Goal: Purchase product/service

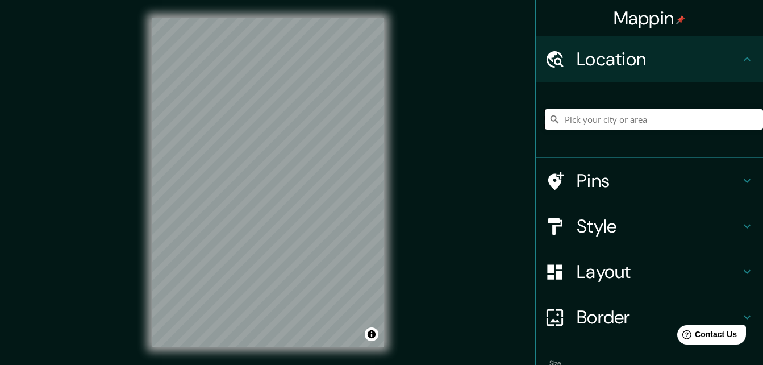
click at [662, 111] on input "Pick your city or area" at bounding box center [654, 119] width 218 height 20
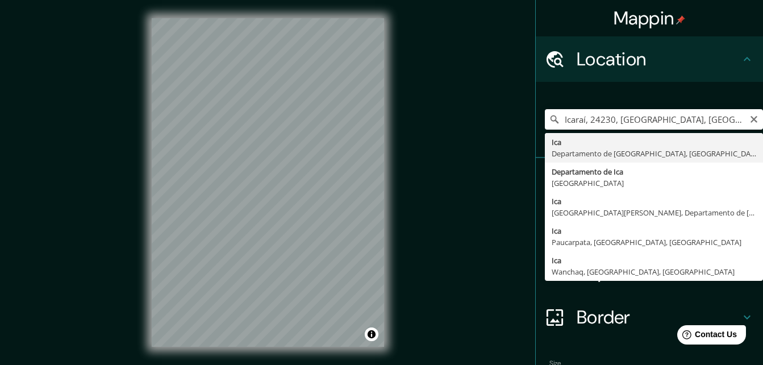
type input "Ica, [GEOGRAPHIC_DATA], [GEOGRAPHIC_DATA]"
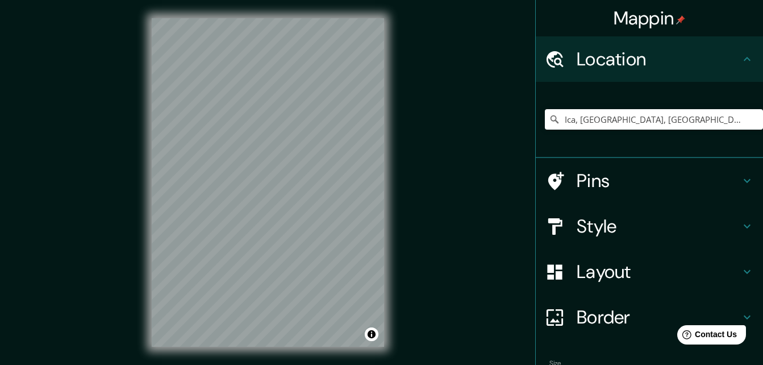
click at [597, 273] on h4 "Layout" at bounding box center [658, 271] width 164 height 23
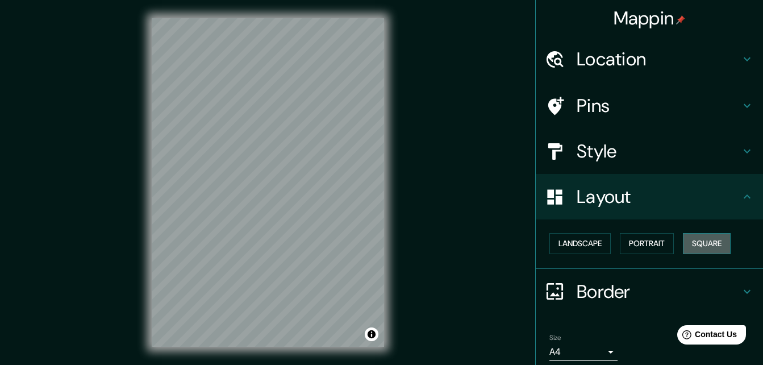
click at [709, 242] on button "Square" at bounding box center [707, 243] width 48 height 21
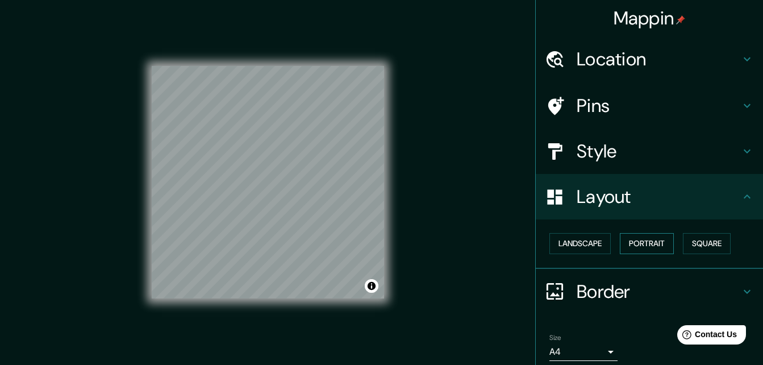
click at [651, 240] on button "Portrait" at bounding box center [647, 243] width 54 height 21
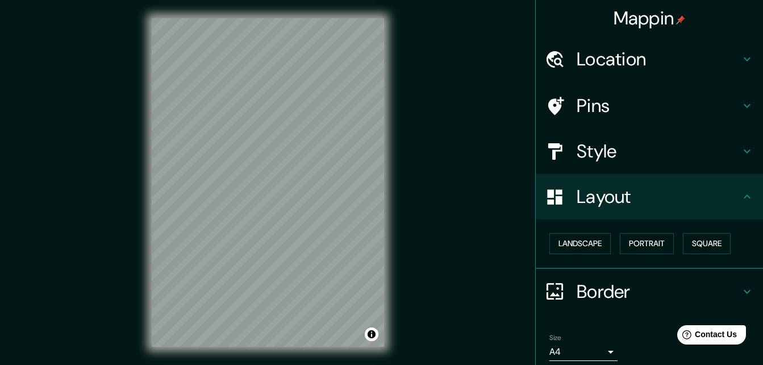
click at [562, 229] on div "Landscape [GEOGRAPHIC_DATA]" at bounding box center [654, 243] width 218 height 30
click at [564, 240] on button "Landscape" at bounding box center [579, 243] width 61 height 21
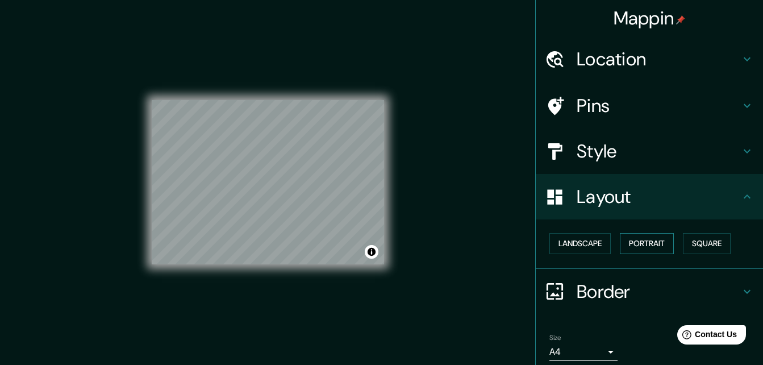
click at [656, 249] on button "Portrait" at bounding box center [647, 243] width 54 height 21
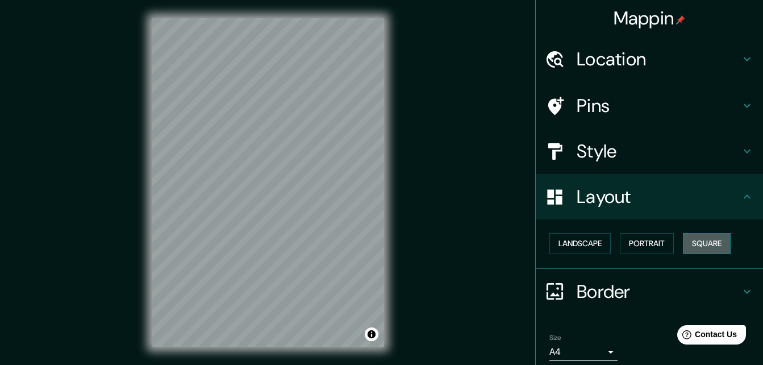
click at [712, 238] on button "Square" at bounding box center [707, 243] width 48 height 21
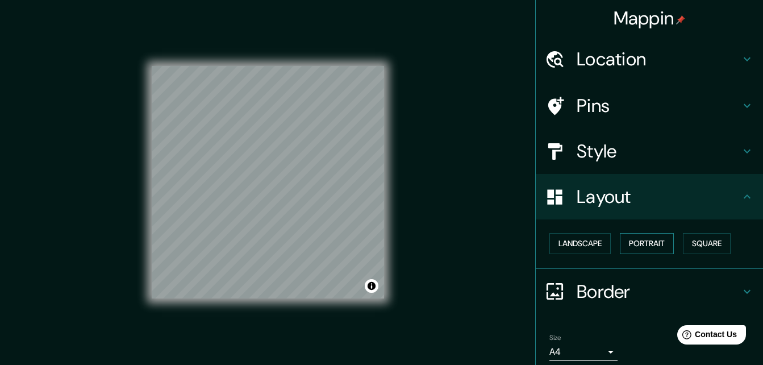
click at [659, 241] on button "Portrait" at bounding box center [647, 243] width 54 height 21
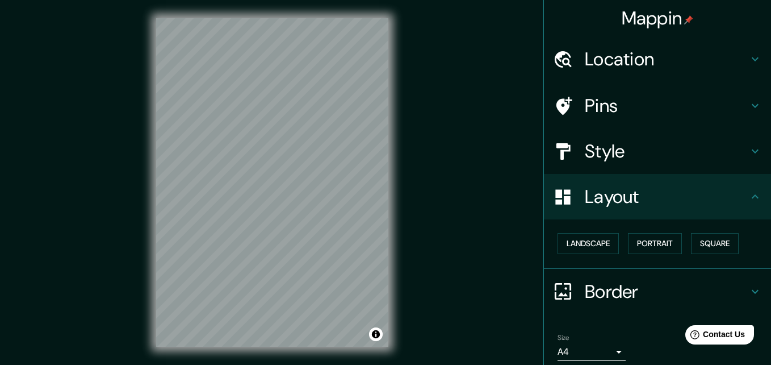
click at [594, 346] on body "Mappin Location [GEOGRAPHIC_DATA], [GEOGRAPHIC_DATA], [GEOGRAPHIC_DATA] Pins St…" at bounding box center [385, 182] width 771 height 365
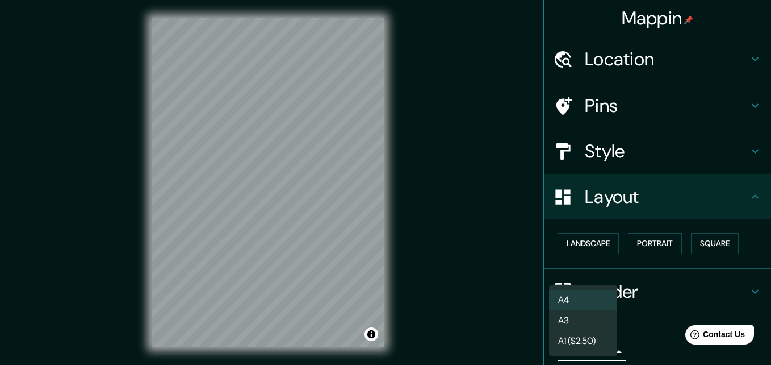
click at [592, 316] on li "A3" at bounding box center [583, 320] width 68 height 20
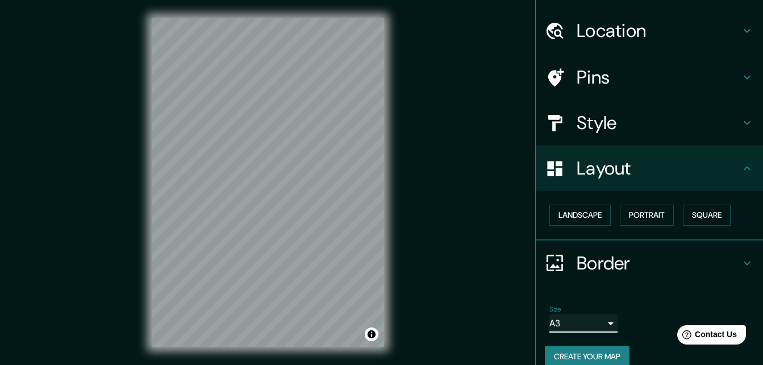
scroll to position [44, 0]
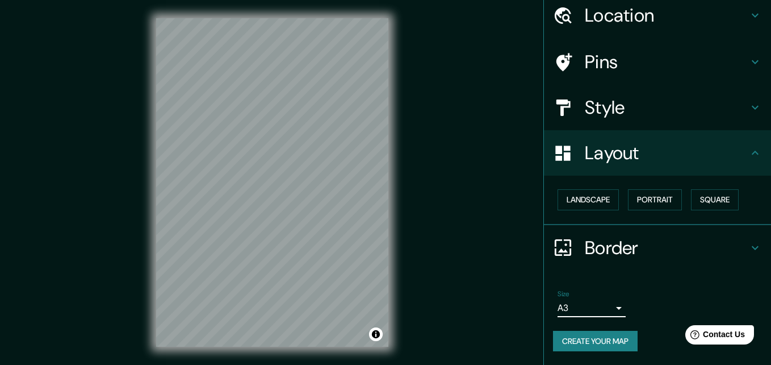
click at [596, 308] on body "Mappin Location [GEOGRAPHIC_DATA], [GEOGRAPHIC_DATA], [GEOGRAPHIC_DATA] Pins St…" at bounding box center [385, 182] width 771 height 365
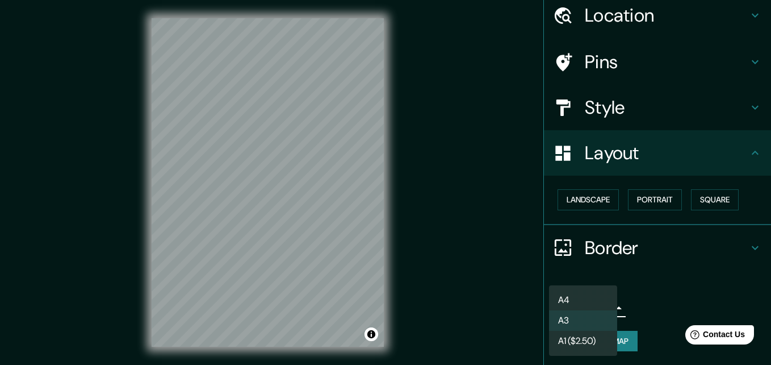
click at [641, 301] on div at bounding box center [385, 182] width 771 height 365
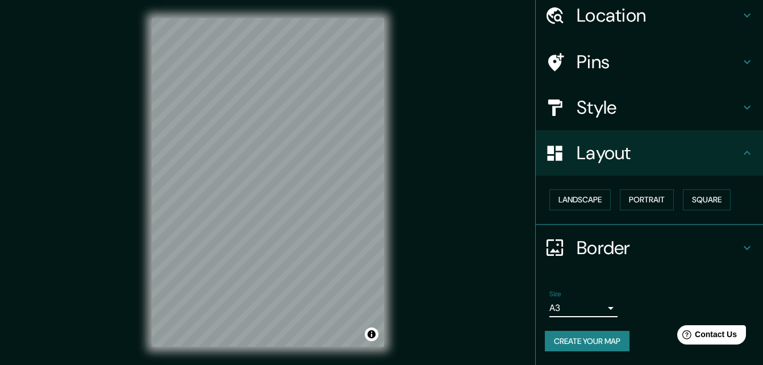
click at [627, 235] on div "Border" at bounding box center [649, 247] width 227 height 45
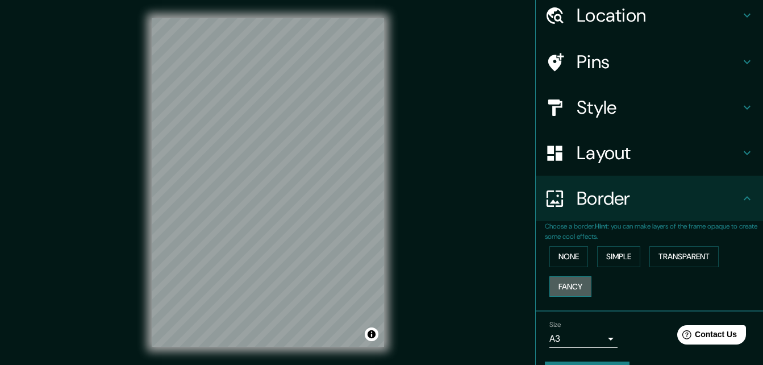
click at [572, 286] on button "Fancy" at bounding box center [570, 286] width 42 height 21
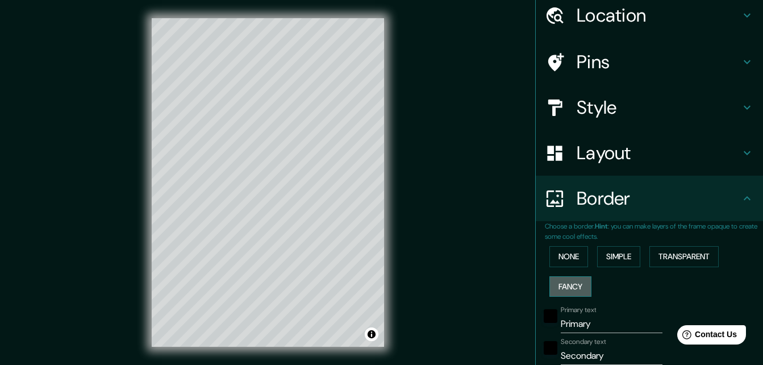
click at [572, 286] on button "Fancy" at bounding box center [570, 286] width 42 height 21
type input "164"
type input "33"
type input "16"
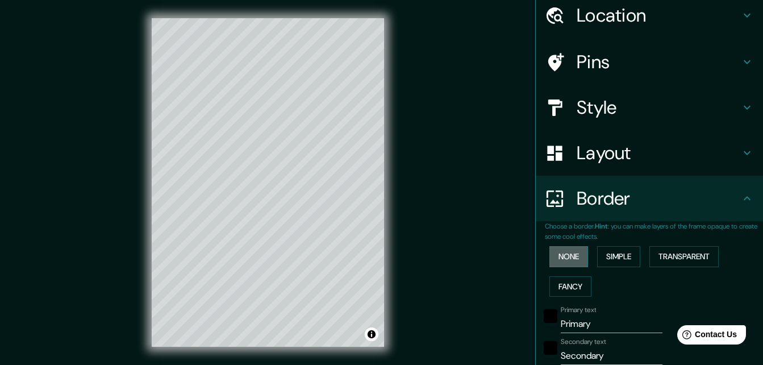
click at [571, 260] on button "None" at bounding box center [568, 256] width 39 height 21
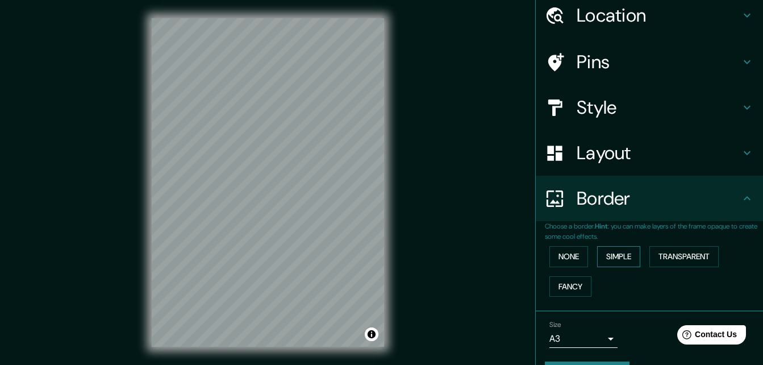
click at [612, 258] on button "Simple" at bounding box center [618, 256] width 43 height 21
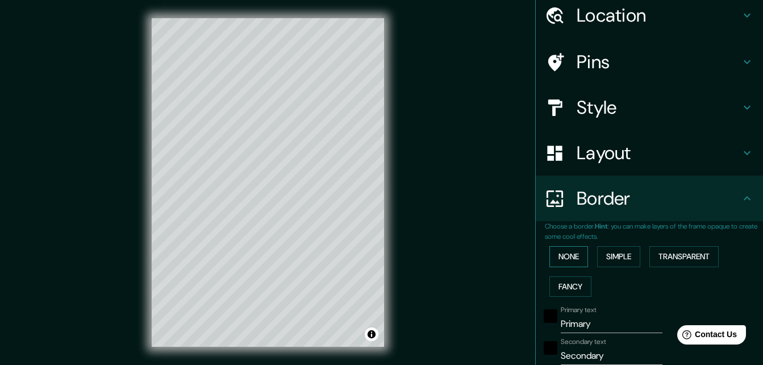
click at [564, 261] on button "None" at bounding box center [568, 256] width 39 height 21
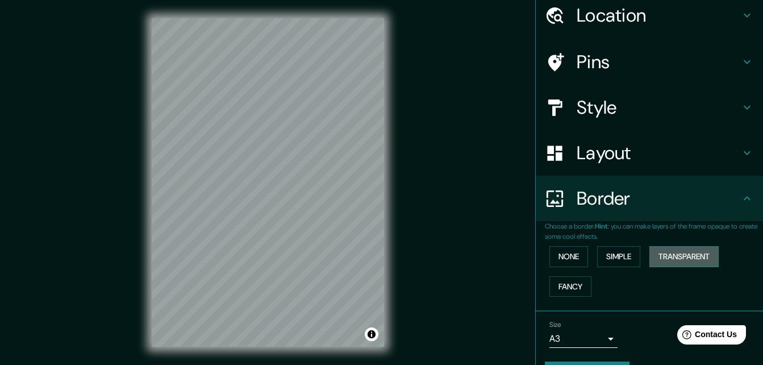
click at [691, 256] on button "Transparent" at bounding box center [683, 256] width 69 height 21
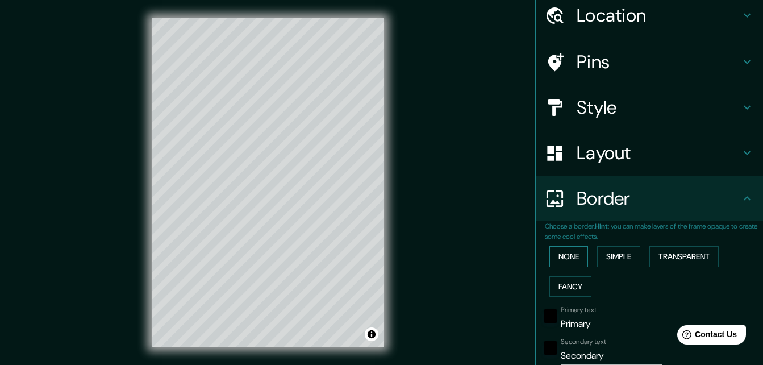
click at [556, 252] on button "None" at bounding box center [568, 256] width 39 height 21
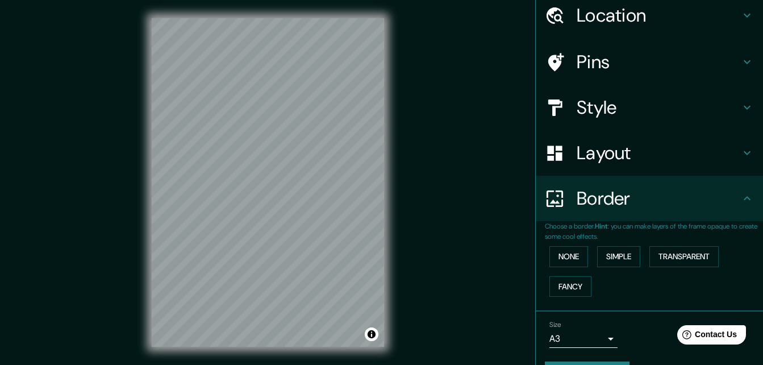
click at [655, 19] on h4 "Location" at bounding box center [658, 15] width 164 height 23
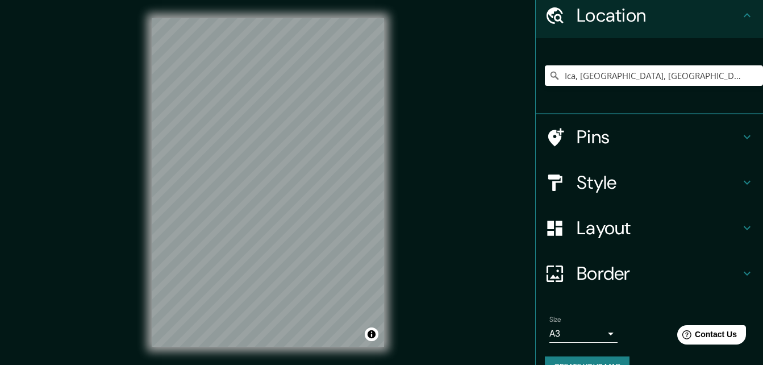
click at [655, 19] on h4 "Location" at bounding box center [658, 15] width 164 height 23
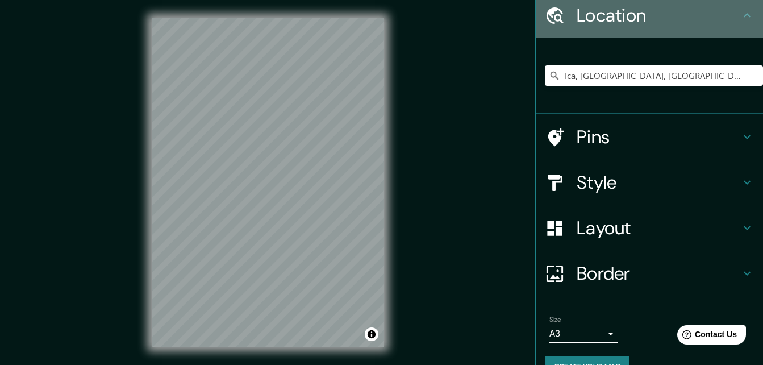
click at [740, 15] on icon at bounding box center [747, 16] width 14 height 14
click at [740, 18] on icon at bounding box center [747, 16] width 14 height 14
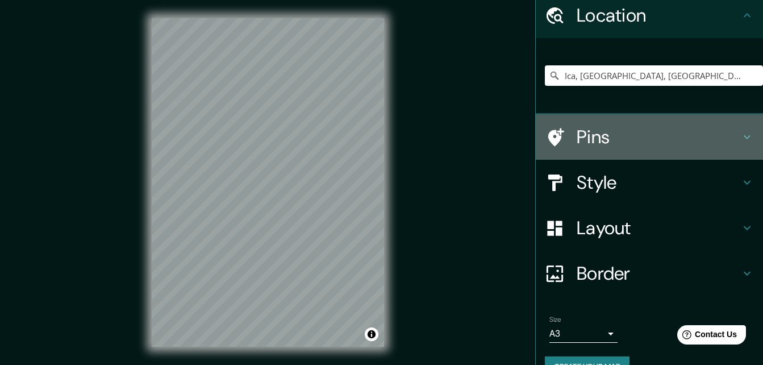
click at [729, 138] on h4 "Pins" at bounding box center [658, 136] width 164 height 23
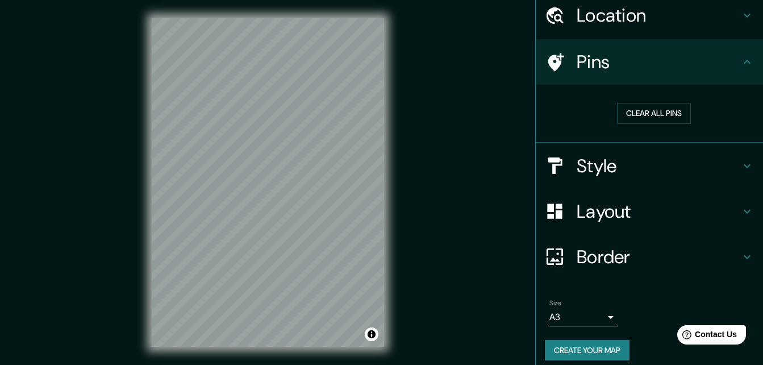
click at [729, 60] on h4 "Pins" at bounding box center [658, 62] width 164 height 23
click at [726, 162] on h4 "Style" at bounding box center [658, 165] width 164 height 23
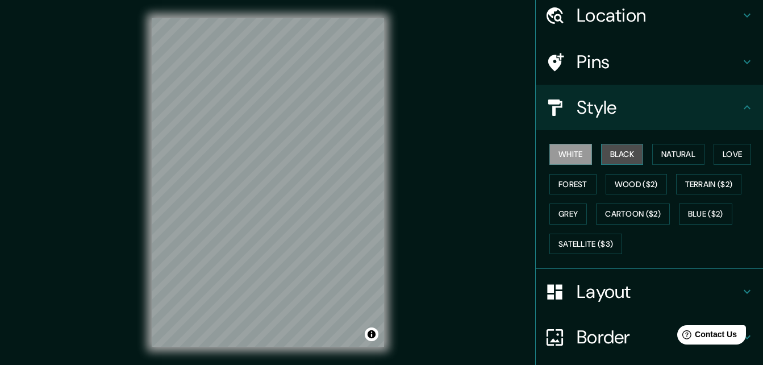
click at [624, 149] on button "Black" at bounding box center [622, 154] width 43 height 21
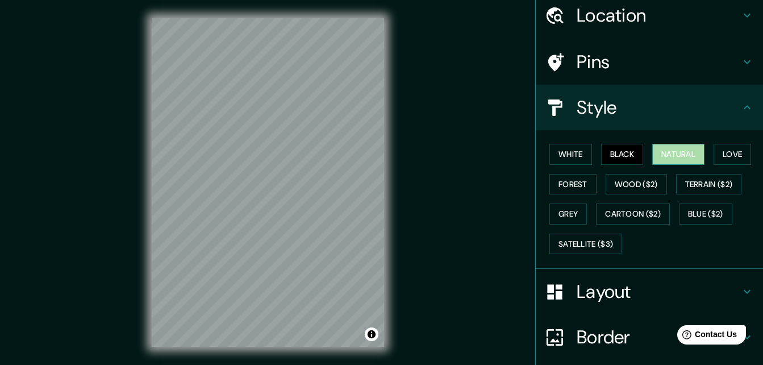
click at [680, 161] on button "Natural" at bounding box center [678, 154] width 52 height 21
click at [731, 154] on button "Love" at bounding box center [731, 154] width 37 height 21
click at [612, 157] on button "Black" at bounding box center [622, 154] width 43 height 21
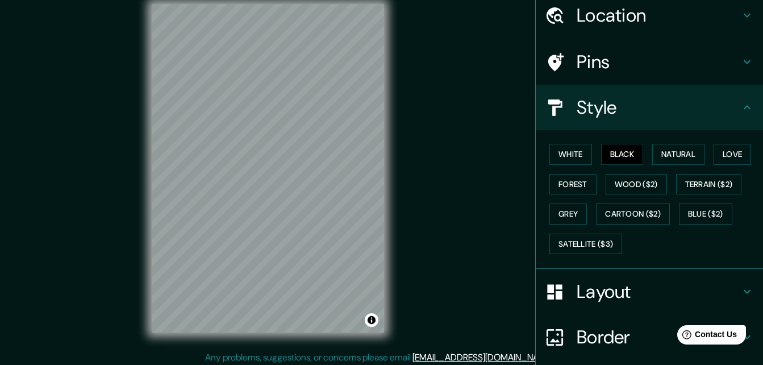
scroll to position [18, 0]
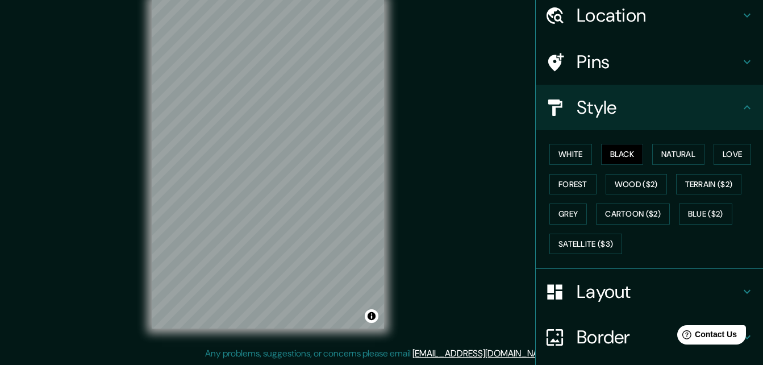
click at [603, 288] on h4 "Layout" at bounding box center [658, 291] width 164 height 23
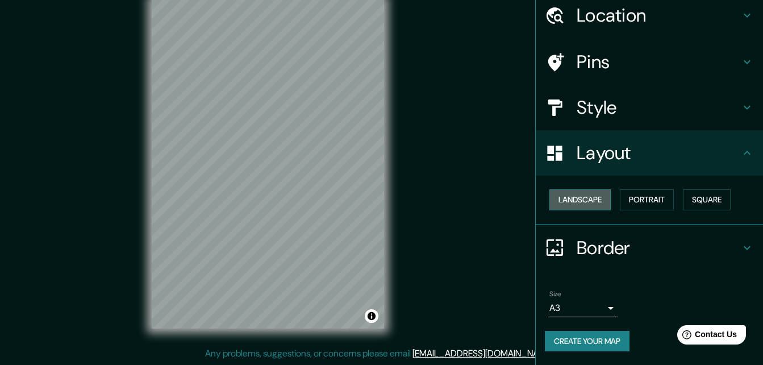
click at [571, 194] on button "Landscape" at bounding box center [579, 199] width 61 height 21
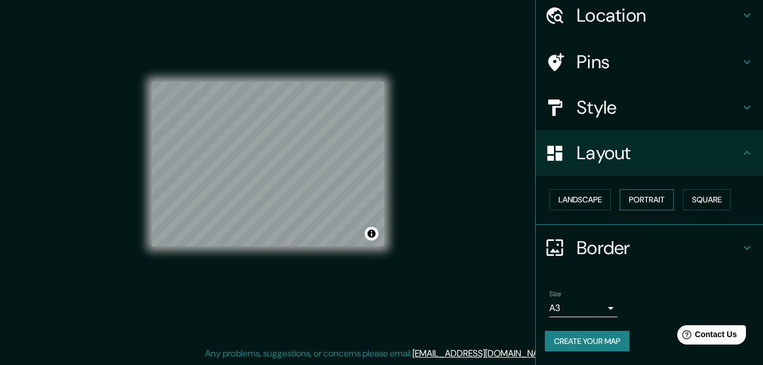
click at [646, 195] on button "Portrait" at bounding box center [647, 199] width 54 height 21
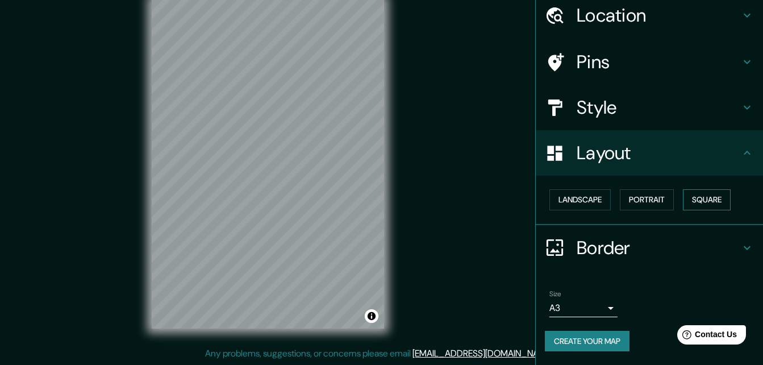
click at [716, 208] on button "Square" at bounding box center [707, 199] width 48 height 21
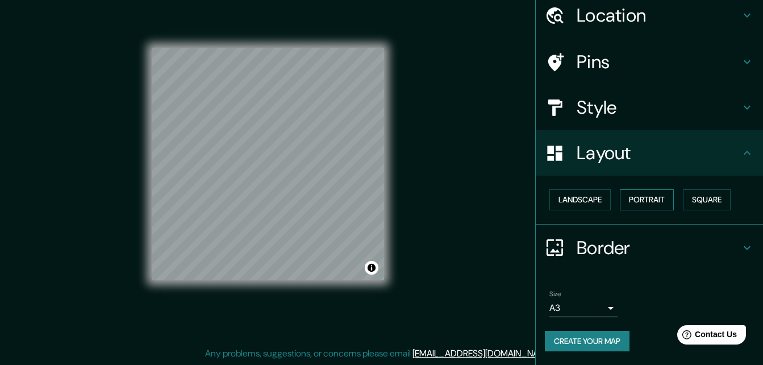
click at [645, 205] on button "Portrait" at bounding box center [647, 199] width 54 height 21
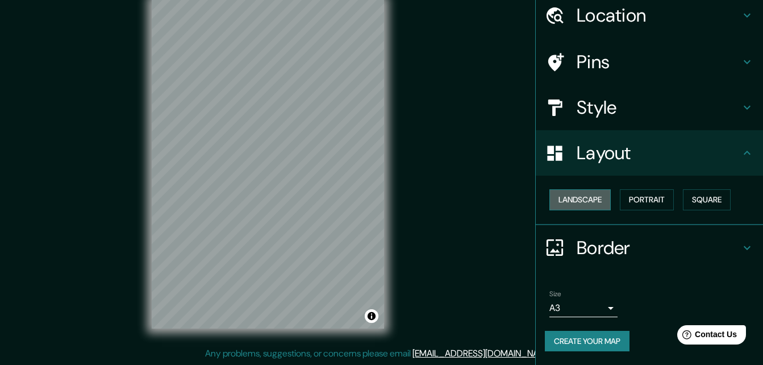
click at [550, 202] on button "Landscape" at bounding box center [579, 199] width 61 height 21
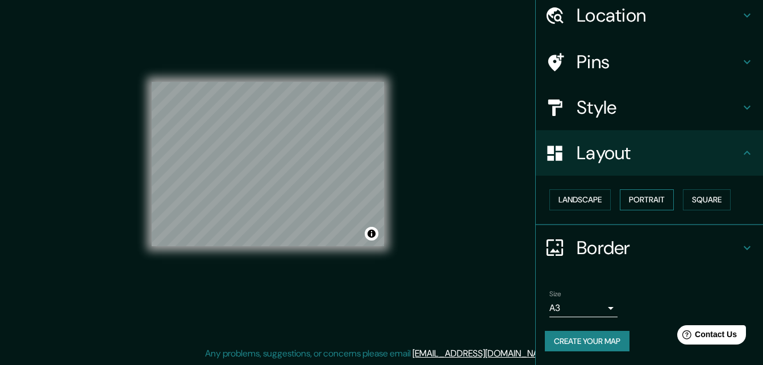
click at [643, 202] on button "Portrait" at bounding box center [647, 199] width 54 height 21
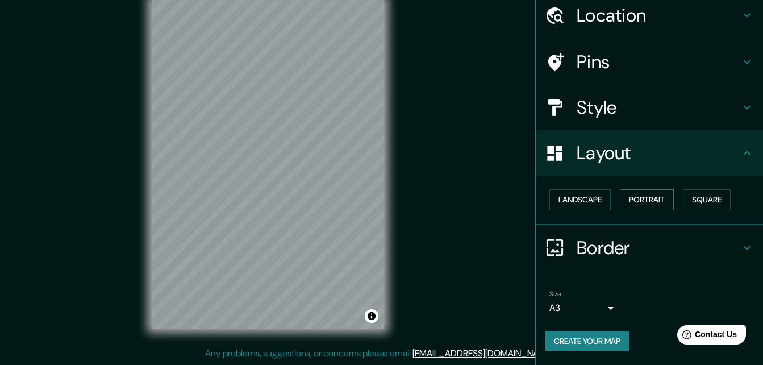
click at [647, 196] on button "Portrait" at bounding box center [647, 199] width 54 height 21
click at [570, 195] on button "Landscape" at bounding box center [579, 199] width 61 height 21
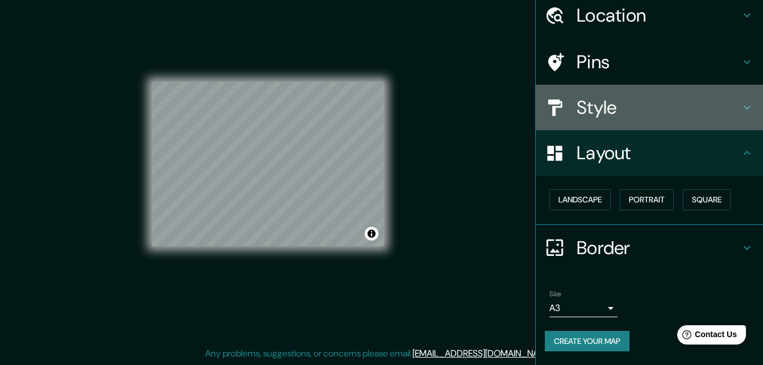
click at [632, 111] on h4 "Style" at bounding box center [658, 107] width 164 height 23
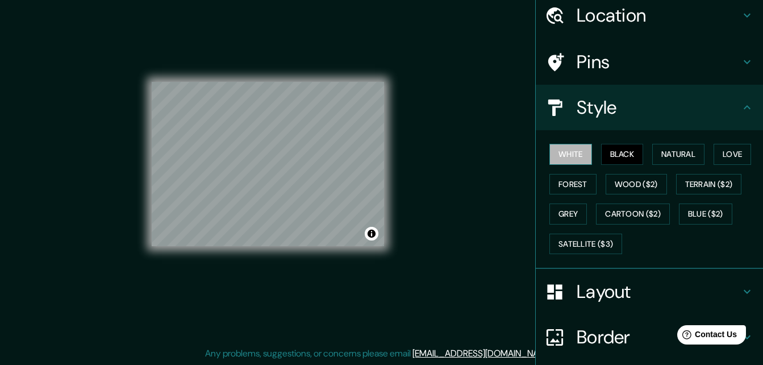
click at [578, 164] on button "White" at bounding box center [570, 154] width 43 height 21
click at [669, 154] on button "Natural" at bounding box center [678, 154] width 52 height 21
click at [617, 154] on button "Black" at bounding box center [622, 154] width 43 height 21
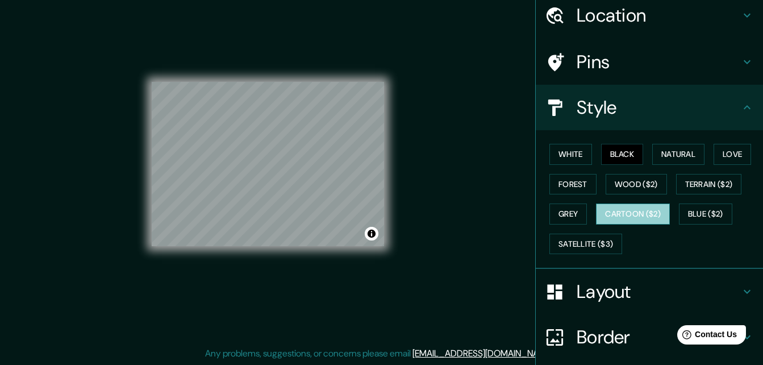
click at [655, 215] on button "Cartoon ($2)" at bounding box center [633, 213] width 74 height 21
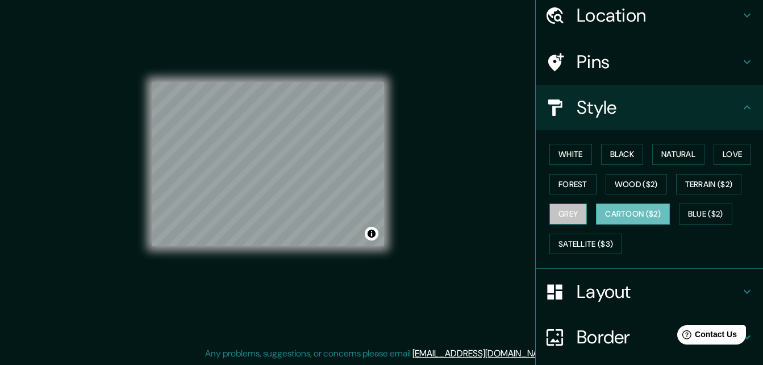
click at [551, 208] on button "Grey" at bounding box center [567, 213] width 37 height 21
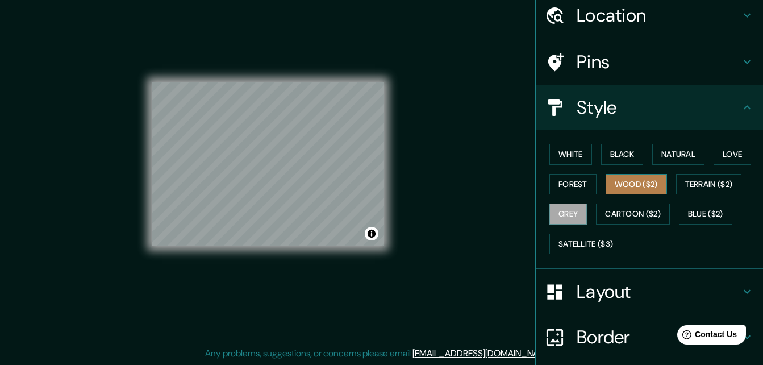
click at [624, 183] on button "Wood ($2)" at bounding box center [635, 184] width 61 height 21
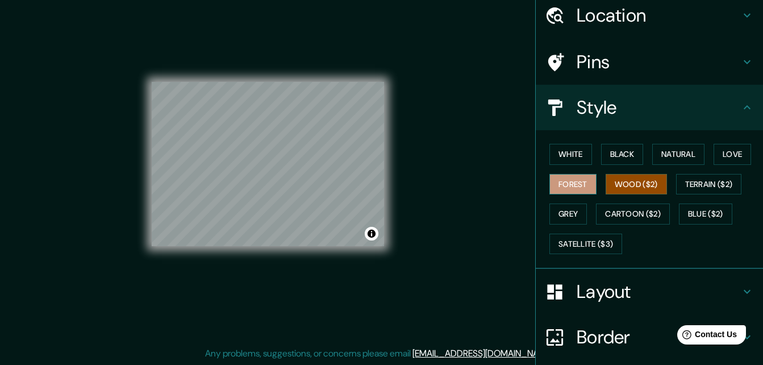
click at [554, 178] on button "Forest" at bounding box center [572, 184] width 47 height 21
click at [738, 153] on button "Love" at bounding box center [731, 154] width 37 height 21
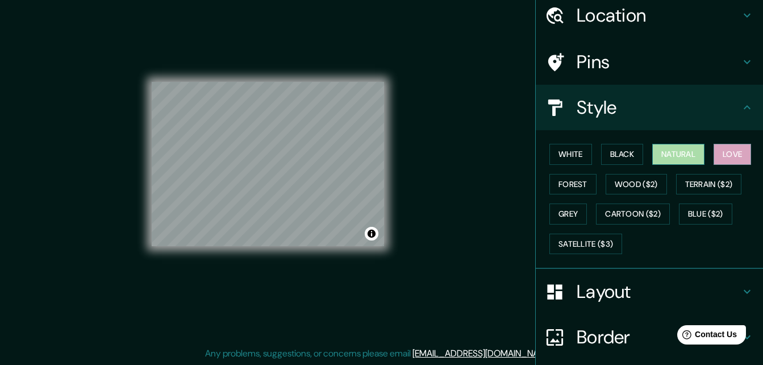
click at [676, 156] on button "Natural" at bounding box center [678, 154] width 52 height 21
click at [623, 157] on button "Black" at bounding box center [622, 154] width 43 height 21
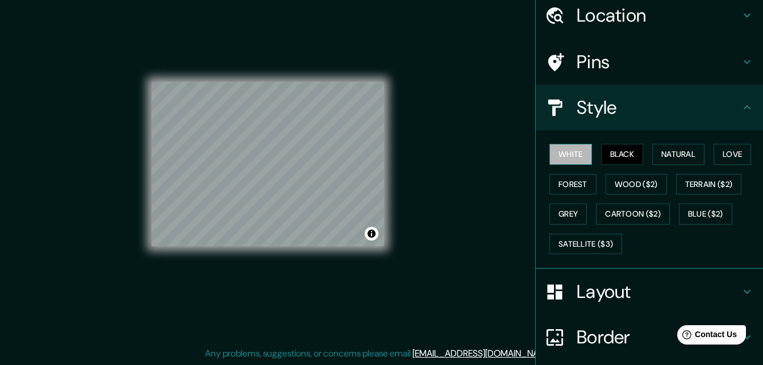
click at [576, 148] on button "White" at bounding box center [570, 154] width 43 height 21
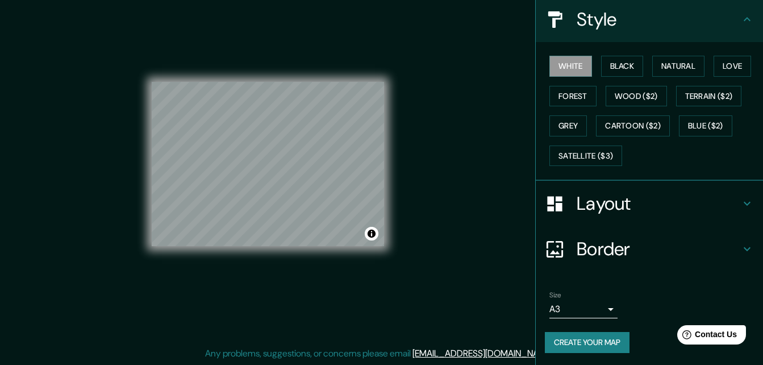
scroll to position [133, 0]
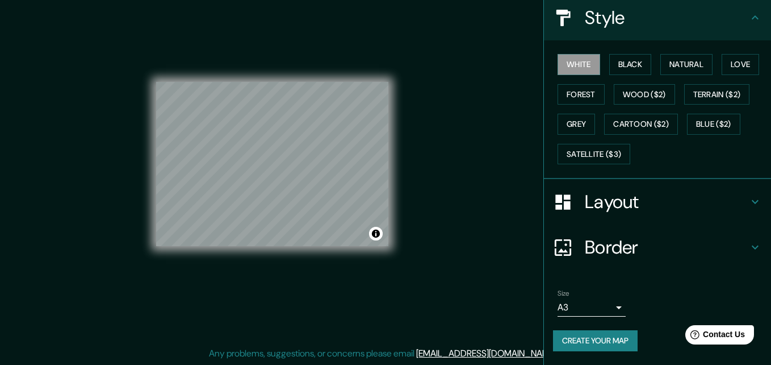
click at [557, 309] on body "Mappin Location [GEOGRAPHIC_DATA], [GEOGRAPHIC_DATA], [GEOGRAPHIC_DATA] Pins St…" at bounding box center [385, 164] width 771 height 365
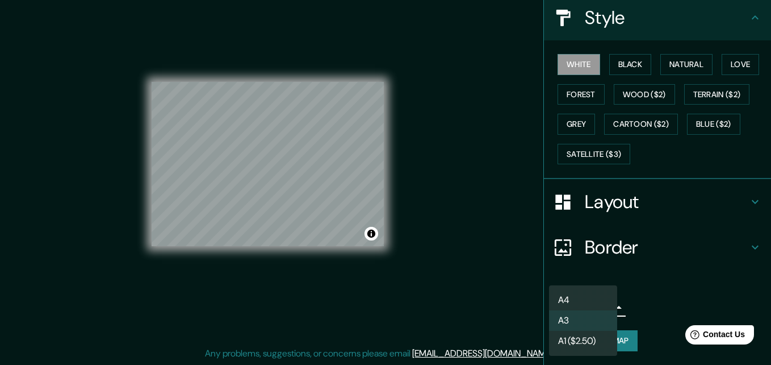
click at [594, 303] on li "A4" at bounding box center [583, 300] width 68 height 20
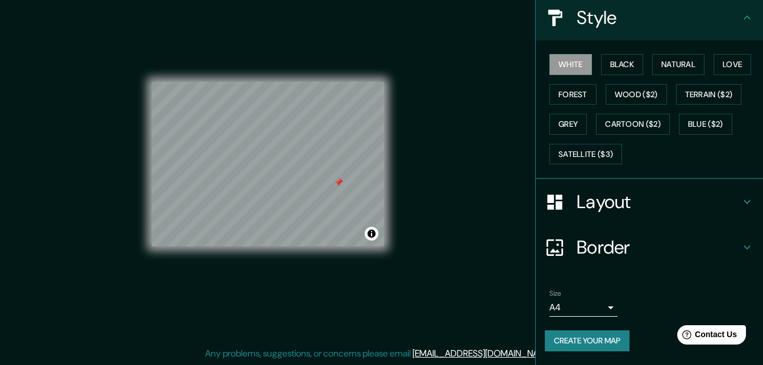
click at [447, 165] on div "Mappin Location [GEOGRAPHIC_DATA], [GEOGRAPHIC_DATA], [GEOGRAPHIC_DATA] Pins St…" at bounding box center [381, 173] width 763 height 383
click at [422, 183] on div "Mappin Location [GEOGRAPHIC_DATA], [GEOGRAPHIC_DATA], [GEOGRAPHIC_DATA] Pins St…" at bounding box center [381, 173] width 763 height 383
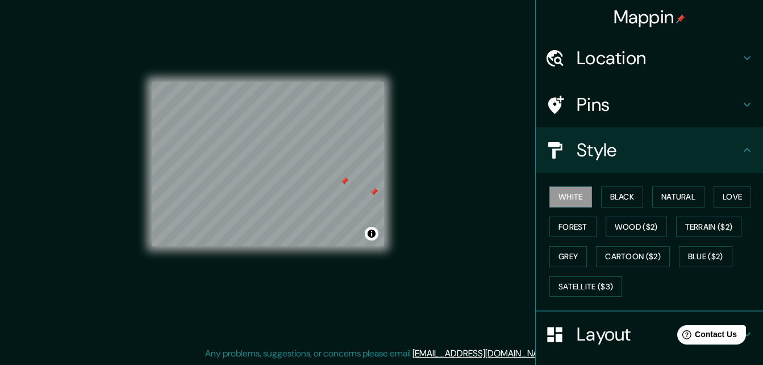
scroll to position [0, 0]
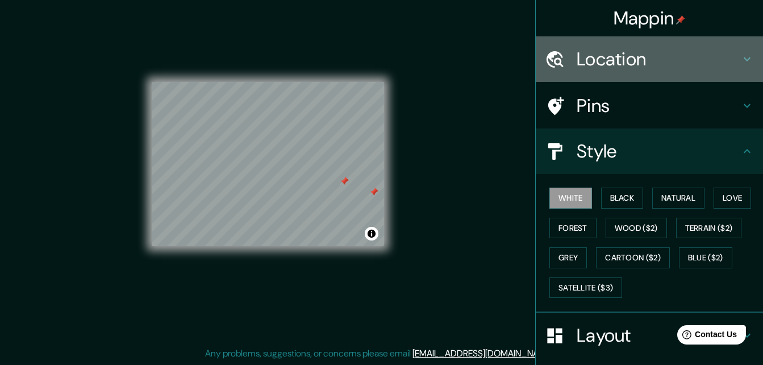
click at [691, 64] on h4 "Location" at bounding box center [658, 59] width 164 height 23
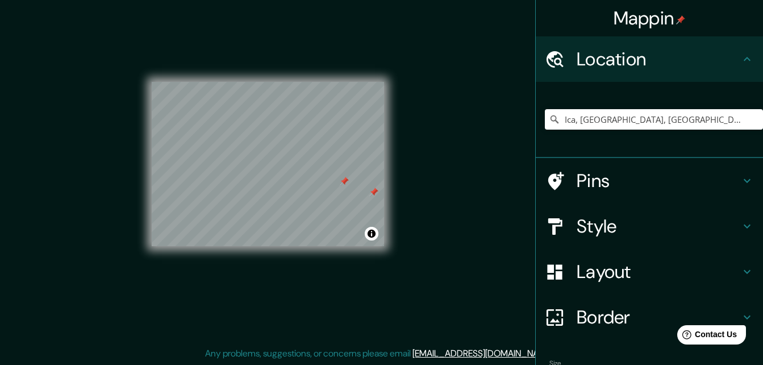
click at [691, 64] on h4 "Location" at bounding box center [658, 59] width 164 height 23
click at [682, 191] on div "Pins" at bounding box center [649, 180] width 227 height 45
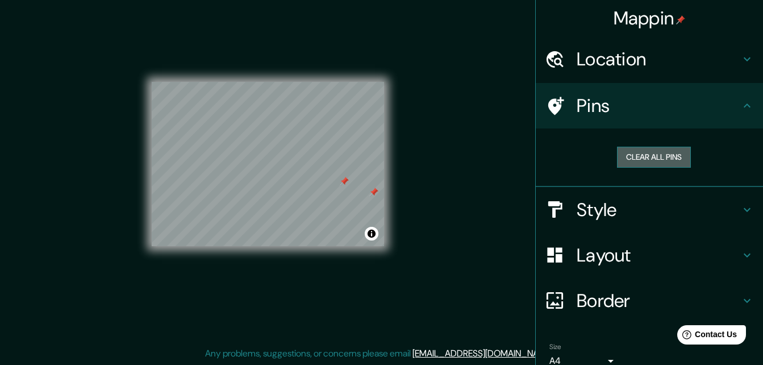
click at [658, 157] on button "Clear all pins" at bounding box center [654, 157] width 74 height 21
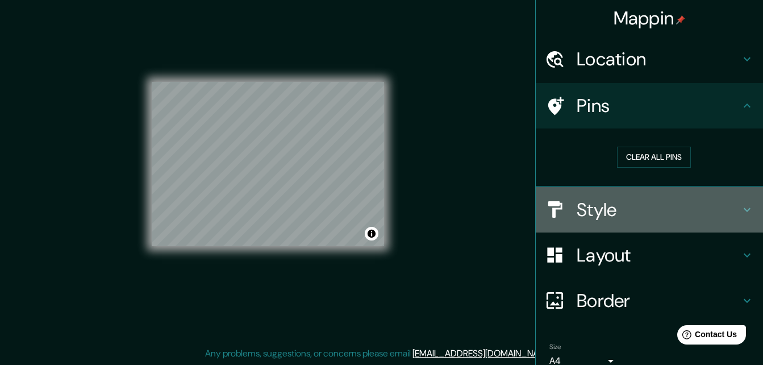
click at [654, 198] on h4 "Style" at bounding box center [658, 209] width 164 height 23
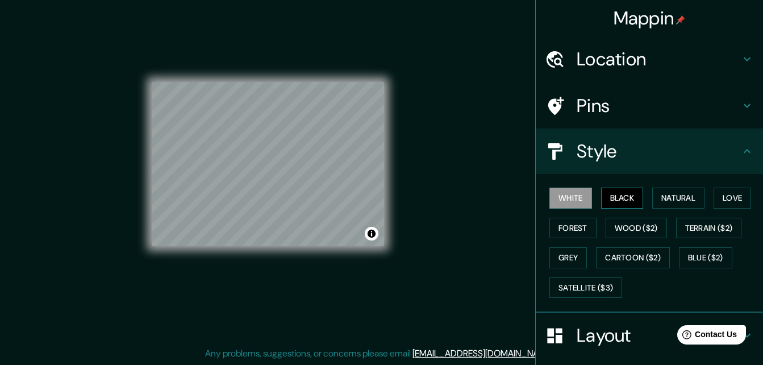
click at [624, 199] on button "Black" at bounding box center [622, 197] width 43 height 21
click at [578, 191] on button "White" at bounding box center [570, 197] width 43 height 21
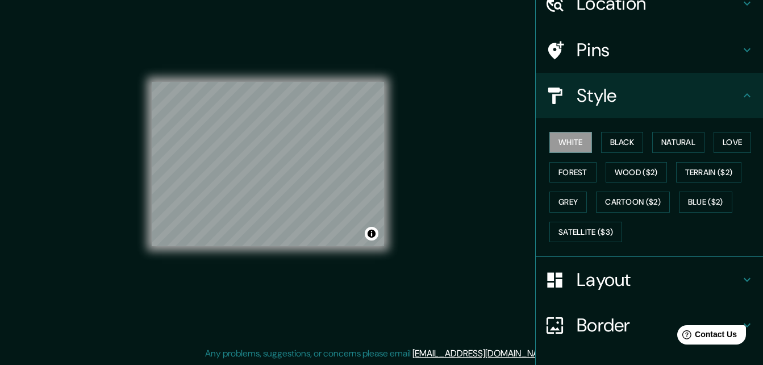
scroll to position [133, 0]
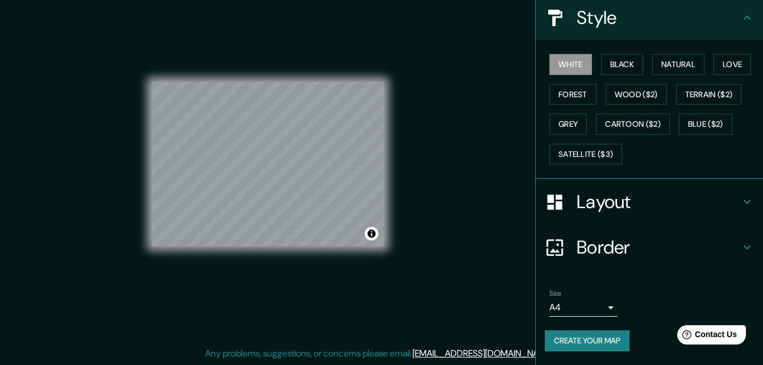
click at [603, 338] on button "Create your map" at bounding box center [587, 340] width 85 height 21
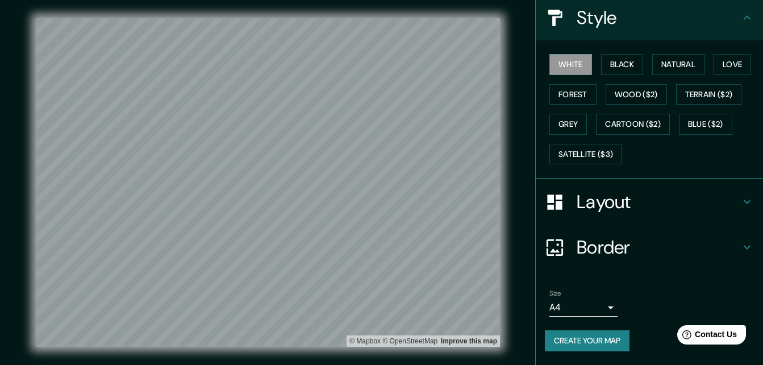
click at [625, 248] on h4 "Border" at bounding box center [658, 247] width 164 height 23
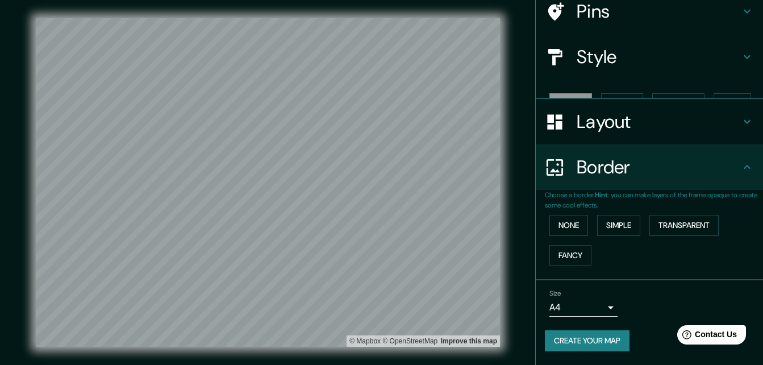
scroll to position [75, 0]
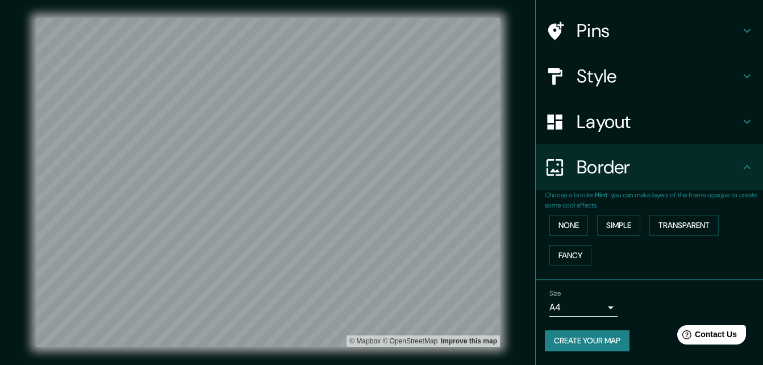
click at [621, 127] on h4 "Layout" at bounding box center [658, 121] width 164 height 23
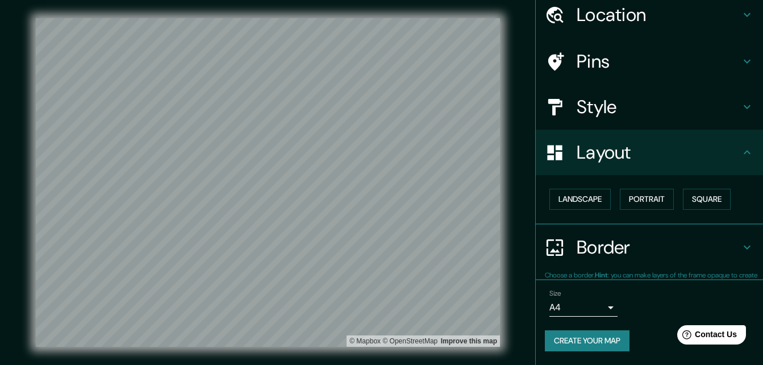
scroll to position [44, 0]
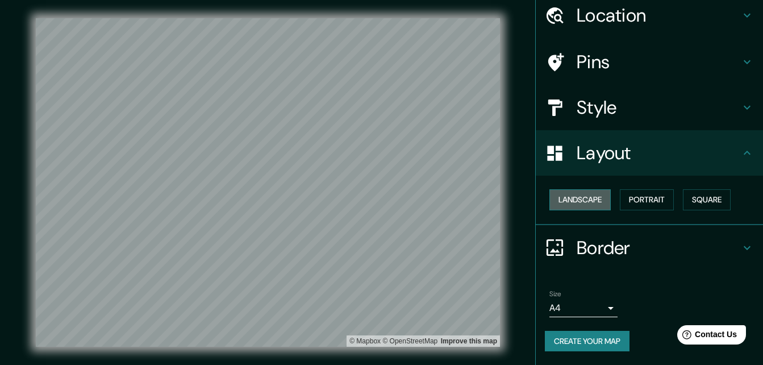
click at [592, 204] on button "Landscape" at bounding box center [579, 199] width 61 height 21
click at [631, 199] on button "Portrait" at bounding box center [647, 199] width 54 height 21
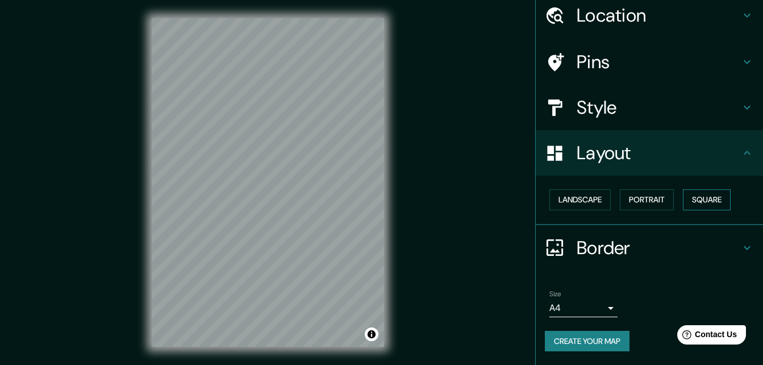
click at [691, 199] on button "Square" at bounding box center [707, 199] width 48 height 21
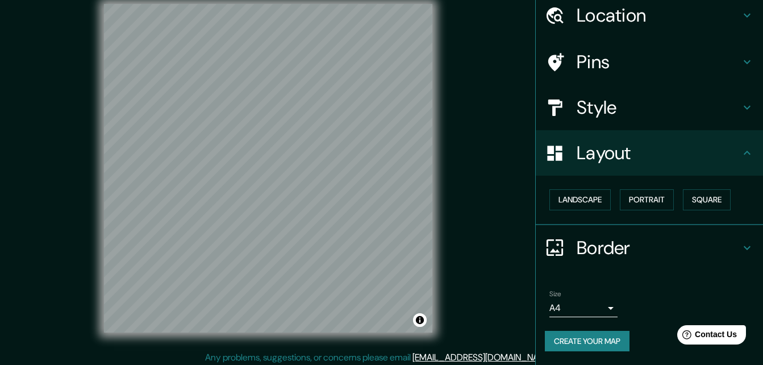
scroll to position [18, 0]
